Goal: Check status: Check status

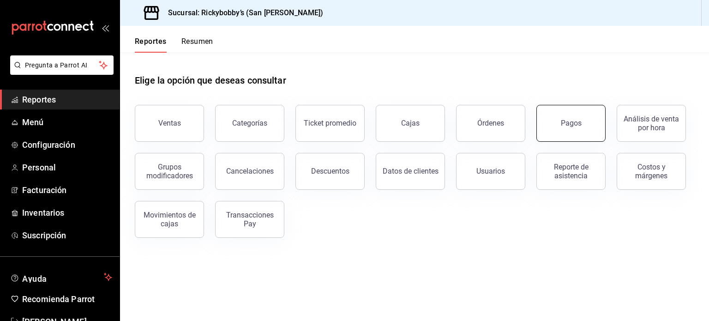
click at [553, 121] on button "Pagos" at bounding box center [571, 123] width 69 height 37
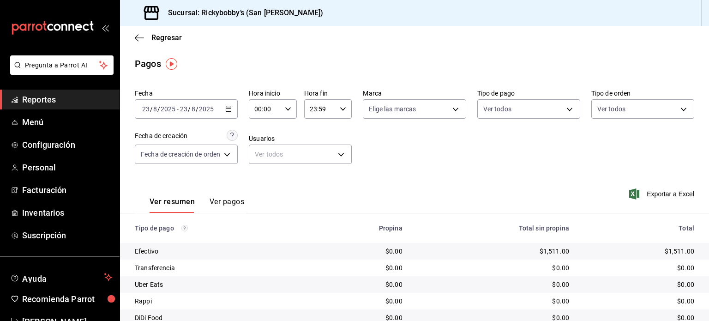
click at [229, 109] on icon "button" at bounding box center [228, 109] width 6 height 6
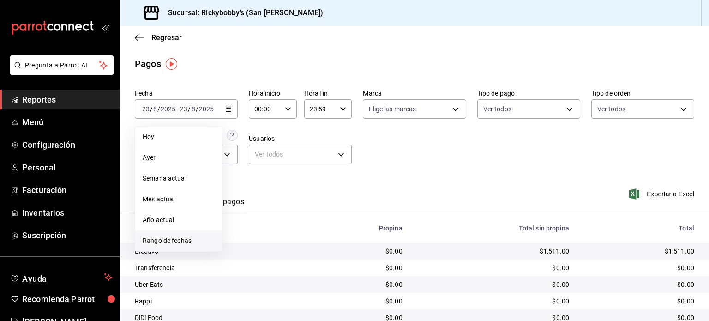
click at [180, 243] on span "Rango de fechas" at bounding box center [179, 241] width 72 height 10
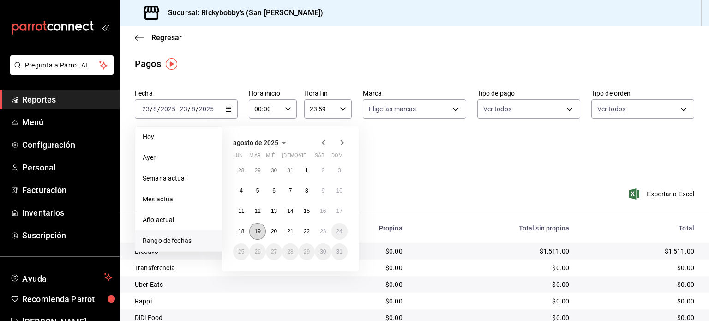
click at [256, 232] on abbr "19" at bounding box center [257, 231] width 6 height 6
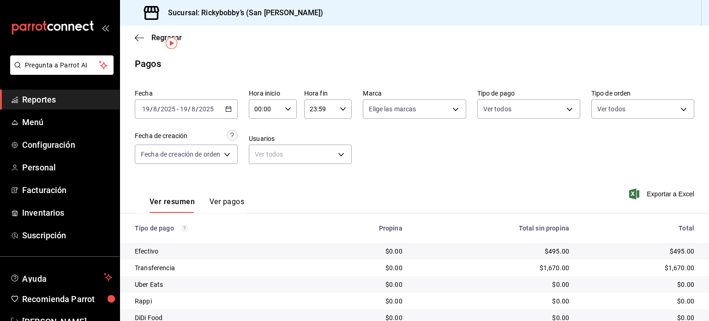
scroll to position [54, 0]
click at [232, 110] on icon "button" at bounding box center [228, 109] width 6 height 6
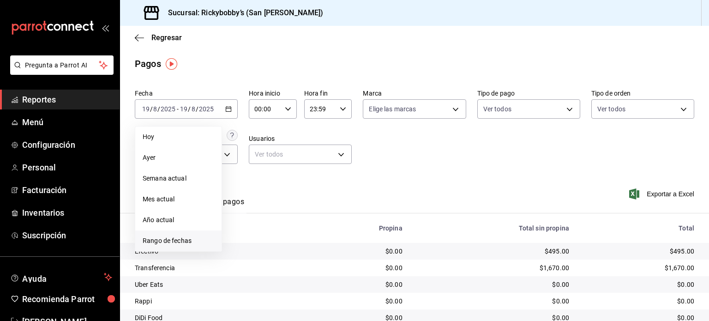
click at [173, 238] on span "Rango de fechas" at bounding box center [179, 241] width 72 height 10
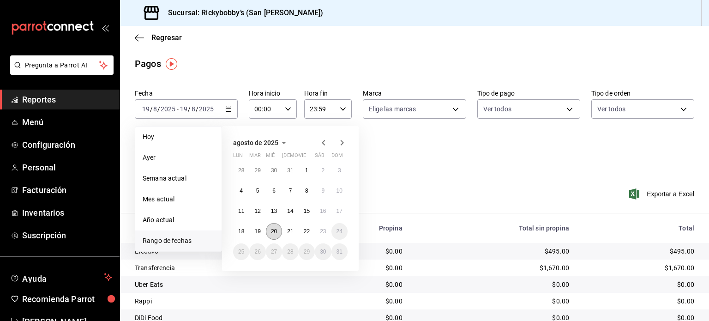
click at [270, 234] on button "20" at bounding box center [274, 231] width 16 height 17
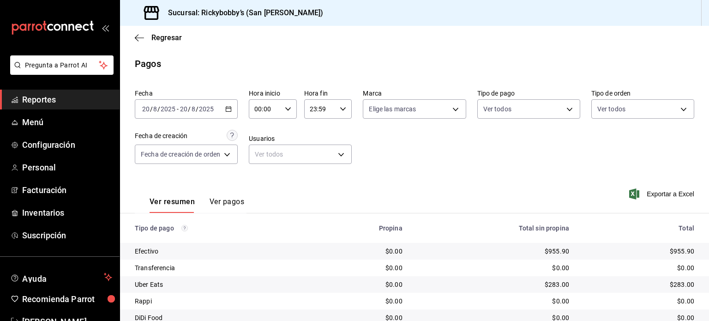
scroll to position [54, 0]
